Goal: Task Accomplishment & Management: Manage account settings

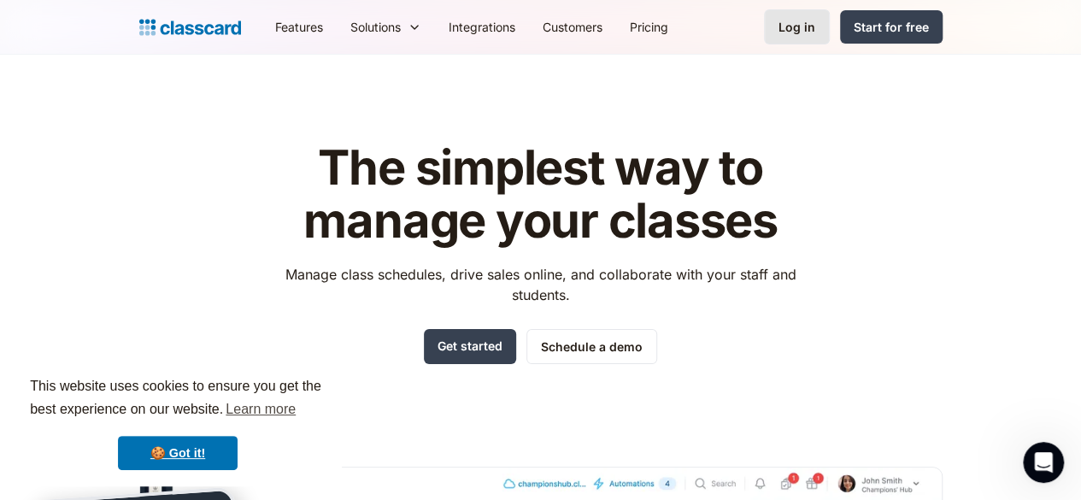
click at [830, 9] on link "Log in" at bounding box center [797, 26] width 66 height 35
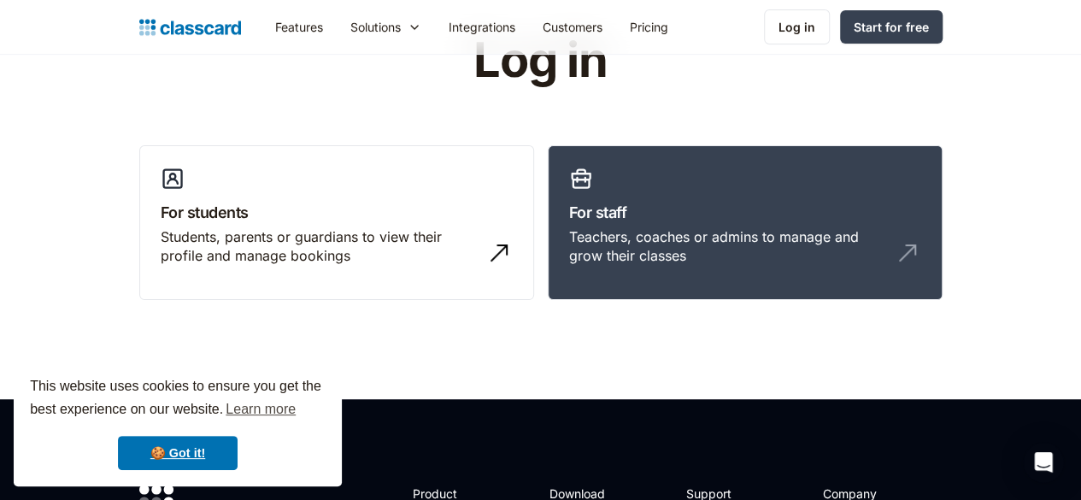
scroll to position [81, 0]
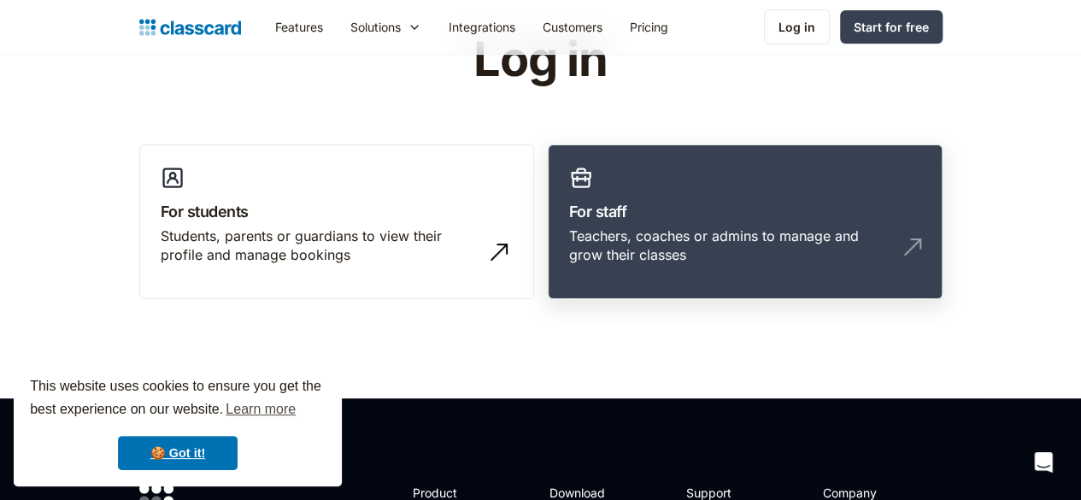
click at [680, 217] on h3 "For staff" at bounding box center [745, 211] width 352 height 23
